Goal: Task Accomplishment & Management: Manage account settings

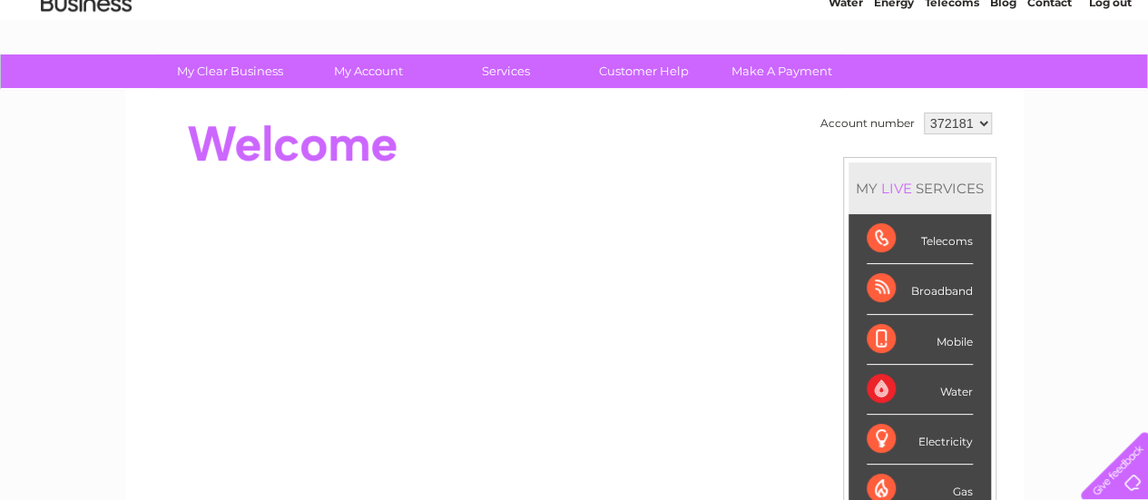
scroll to position [78, 0]
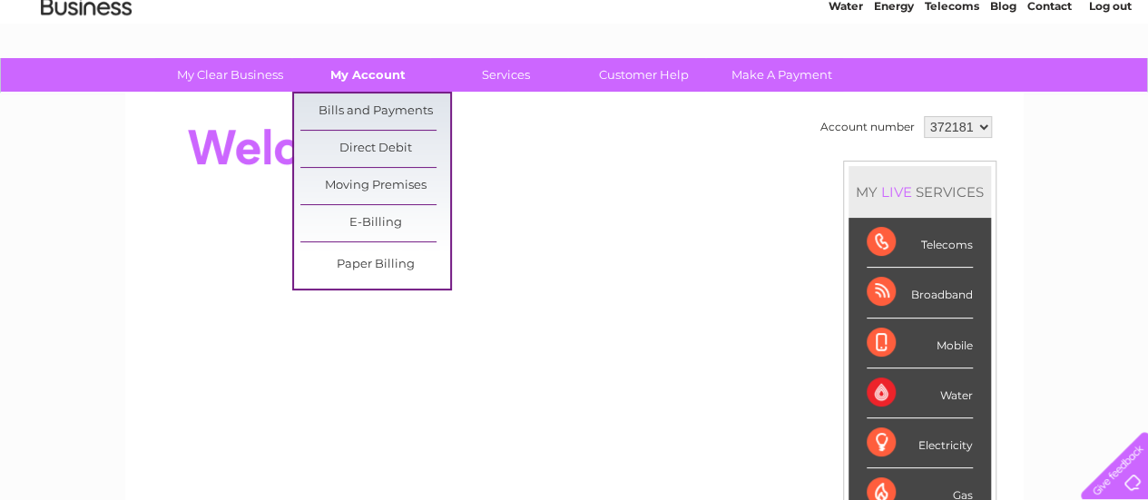
click at [376, 73] on link "My Account" at bounding box center [368, 75] width 150 height 34
click at [370, 99] on link "Bills and Payments" at bounding box center [375, 111] width 150 height 36
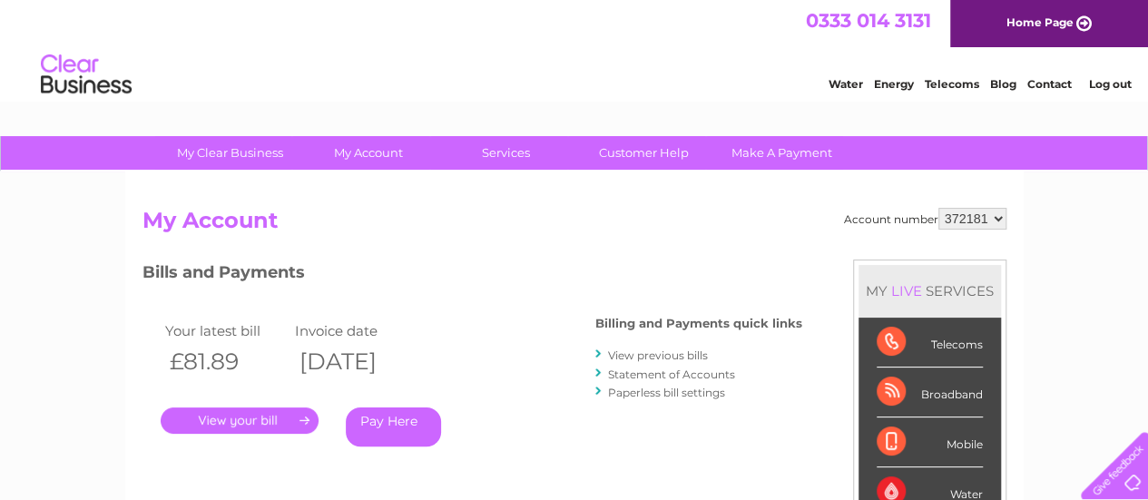
click at [642, 353] on link "View previous bills" at bounding box center [658, 355] width 100 height 14
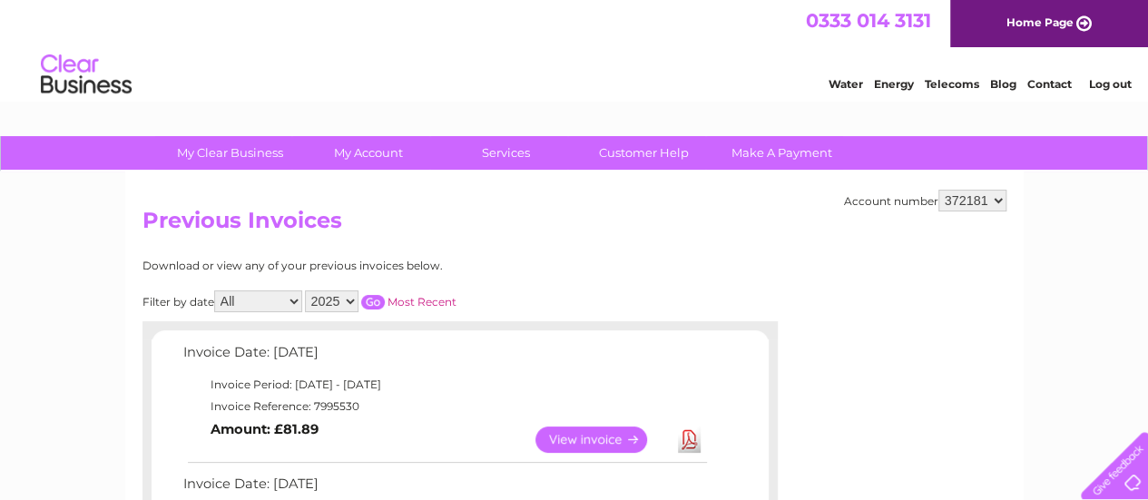
click at [688, 439] on link "Download" at bounding box center [689, 439] width 23 height 26
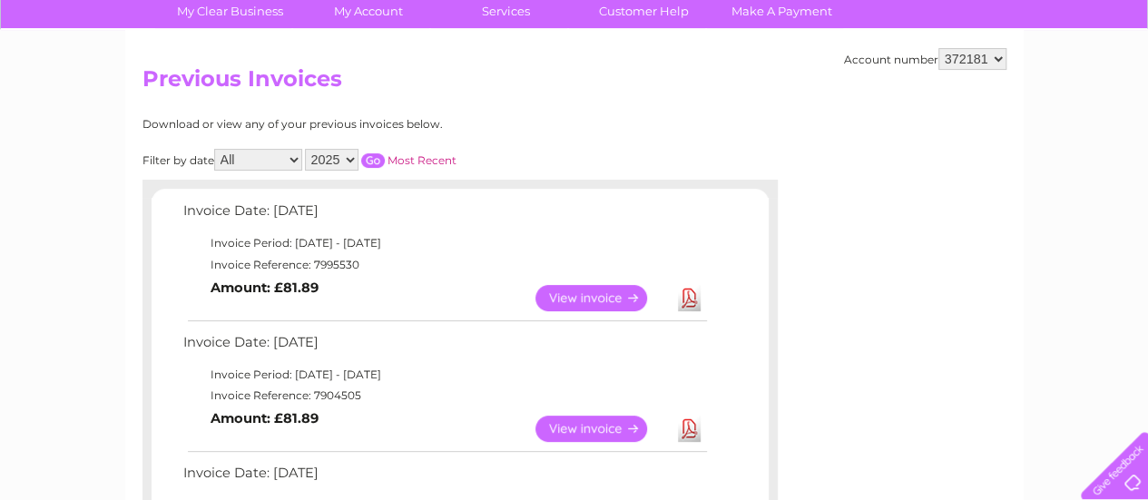
scroll to position [143, 0]
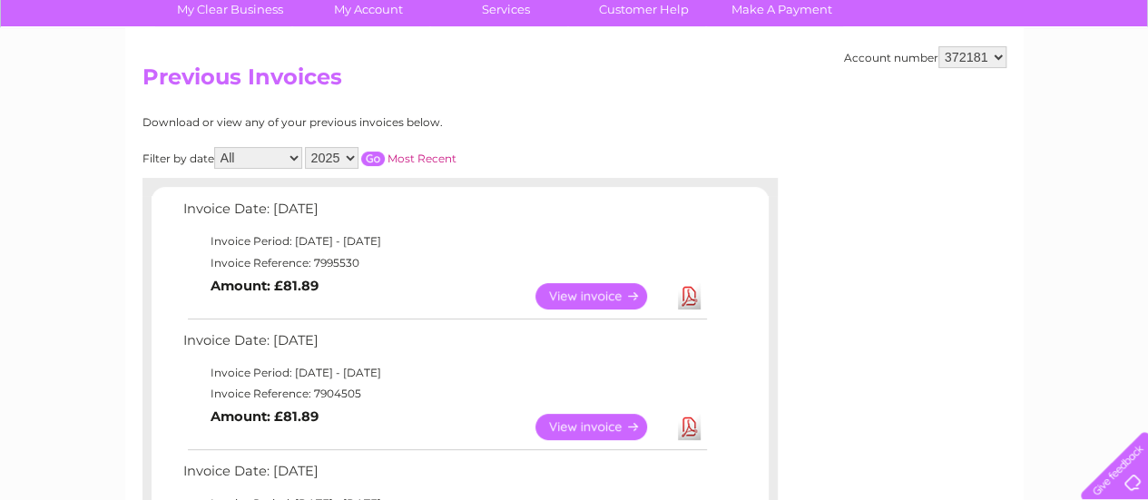
click at [994, 55] on select "372181 926647" at bounding box center [972, 57] width 68 height 22
select select "926647"
click at [938, 46] on select "372181 926647" at bounding box center [972, 57] width 68 height 22
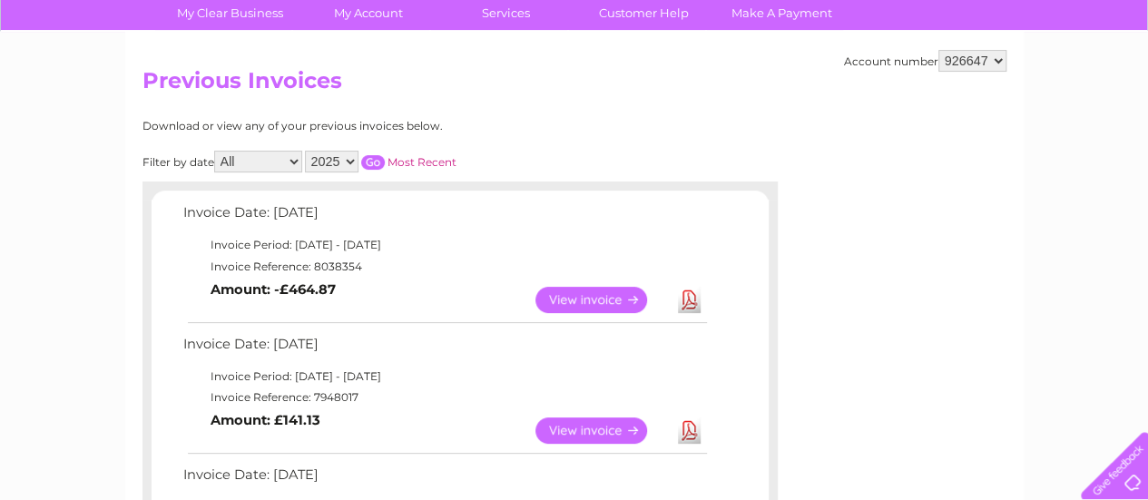
scroll to position [141, 0]
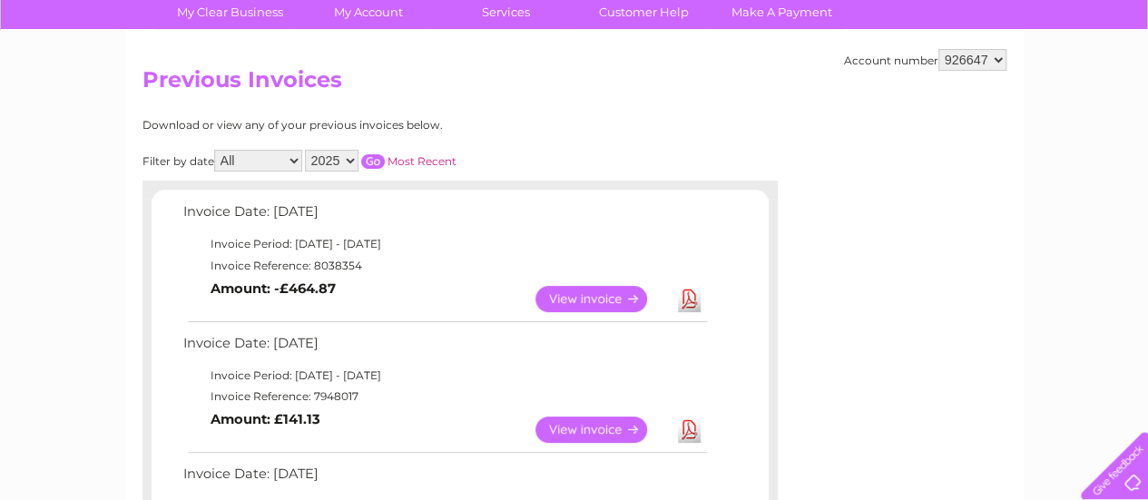
click at [689, 302] on link "Download" at bounding box center [689, 299] width 23 height 26
